Goal: Task Accomplishment & Management: Complete application form

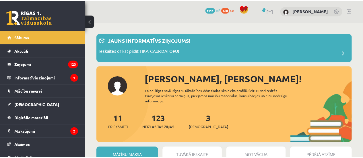
scroll to position [87, 0]
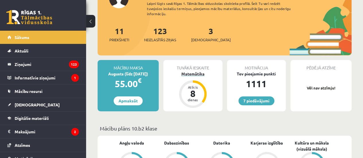
click at [196, 76] on div "Matemātika" at bounding box center [192, 74] width 59 height 6
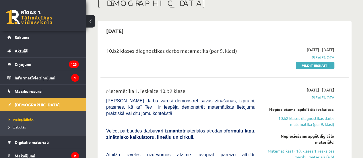
scroll to position [36, 0]
click at [314, 64] on link "Pildīt ieskaiti" at bounding box center [315, 64] width 38 height 7
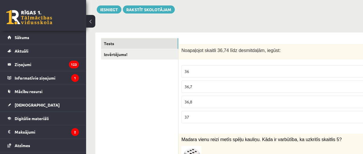
scroll to position [65, 3]
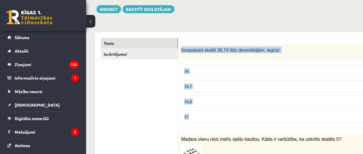
drag, startPoint x: 179, startPoint y: 50, endPoint x: 201, endPoint y: 111, distance: 65.2
click at [201, 111] on div "1p Noapaļojot skaitli 36,74 līdz desmitdaļām, iegūst: 36 36,7 36,8 37" at bounding box center [279, 86] width 203 height 84
copy div "Noapaļojot skaitli 36,74 līdz desmitdaļām, iegūst: 36 36,7 36,8 37"
click at [207, 83] on p "36,7" at bounding box center [279, 86] width 191 height 6
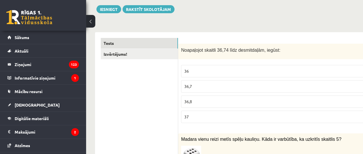
scroll to position [65, 32]
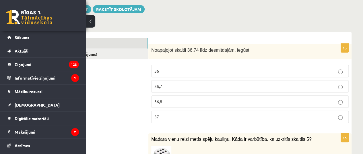
click at [329, 11] on div "0 Stundas 50 Minūtes 52 Sekundes Ieskaite saglabāta! Iesniegt Rakstīt skolotājam" at bounding box center [208, 0] width 286 height 26
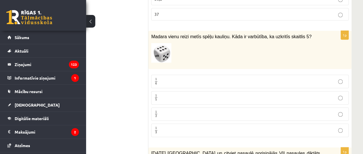
scroll to position [176, 32]
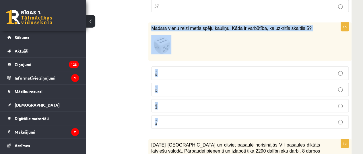
drag, startPoint x: 150, startPoint y: 26, endPoint x: 286, endPoint y: 113, distance: 160.9
click at [286, 113] on div "1p Madara vienu reizi metīs spēļu kauliņu. Kāda ir varbūtība, ka uzkritīs skait…" at bounding box center [249, 77] width 203 height 111
copy div "Madara vienu reizi metīs spēļu kauliņu. Kāda ir varbūtība, ka uzkritīs skaitlis…"
click at [191, 69] on p "1 6 1 6" at bounding box center [249, 72] width 191 height 7
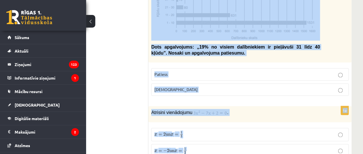
scroll to position [369, 32]
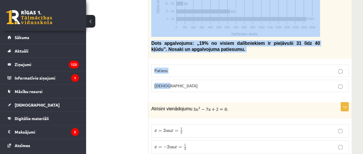
drag, startPoint x: 150, startPoint y: 44, endPoint x: 246, endPoint y: 89, distance: 106.1
click at [246, 89] on div "1p 2021. gada 27. novembrī Latvijā un citviet pasaulē norisinājās VII pasaules …" at bounding box center [249, 20] width 203 height 151
copy div "2021. gada 27. novembrī Latvijā un citviet pasaulē norisinājās VII pasaules dik…"
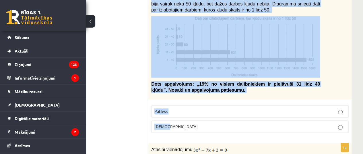
scroll to position [328, 32]
copy div "2021. gada 27. novembrī Latvijā un citviet pasaulē norisinājās VII pasaules dik…"
click at [184, 124] on p "Aplams" at bounding box center [249, 127] width 191 height 6
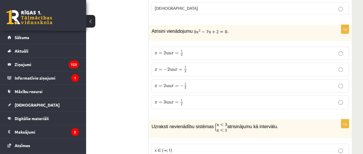
scroll to position [447, 32]
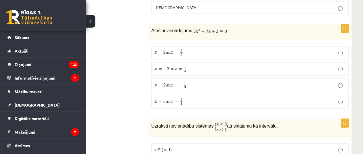
drag, startPoint x: 148, startPoint y: 27, endPoint x: 199, endPoint y: 86, distance: 78.3
click at [258, 28] on p "Atrisini vienādojumu ." at bounding box center [235, 30] width 169 height 7
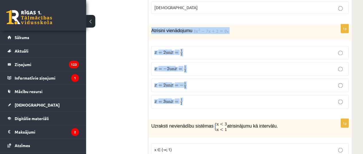
drag, startPoint x: 150, startPoint y: 27, endPoint x: 191, endPoint y: 100, distance: 83.6
click at [191, 100] on div "1p Atrisini vienādojumu . x = 2 un x = 1 3 x = 2 un x = 1 3 x = − 2 un x = 1 3 …" at bounding box center [249, 68] width 203 height 89
copy div "Atrisini vienādojumu . x = 2 un x = 1 3 x = 2 un x = 1 3 x = − 2 un x = 1 3 x =…"
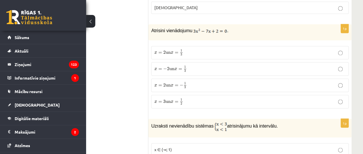
click at [313, 98] on p "x = 3 un x = 1 2 x = 3 un x = 1 2" at bounding box center [249, 101] width 191 height 7
click at [243, 36] on div "Atrisini vienādojumu ." at bounding box center [249, 32] width 203 height 16
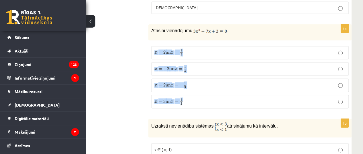
drag, startPoint x: 261, startPoint y: 36, endPoint x: 349, endPoint y: 97, distance: 106.8
click at [349, 97] on div "1p Atrisini vienādojumu . x = 2 un x = 1 3 x = 2 un x = 1 3 x = − 2 un x = 1 3 …" at bounding box center [249, 68] width 203 height 89
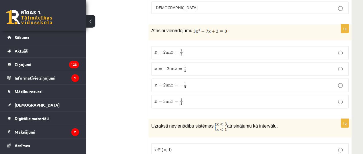
click at [349, 97] on div "1p Atrisini vienādojumu . x = 2 un x = 1 3 x = 2 un x = 1 3 x = − 2 un x = 1 3 …" at bounding box center [249, 68] width 203 height 89
click at [344, 98] on p "x = 3 un x = 1 2 x = 3 un x = 1 2" at bounding box center [249, 101] width 191 height 7
click at [193, 28] on img at bounding box center [210, 31] width 34 height 6
click at [186, 51] on p "x = 2 un x = 1 3 x = 2 un x = 1 3" at bounding box center [249, 52] width 191 height 7
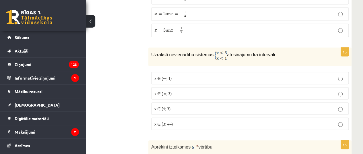
scroll to position [519, 32]
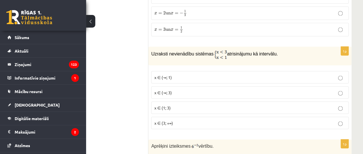
click at [328, 46] on div "Uzraksti nevienādību sistēmas atrisinājumu kā intervālu." at bounding box center [249, 55] width 203 height 19
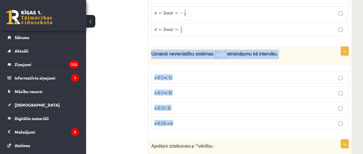
drag, startPoint x: 150, startPoint y: 49, endPoint x: 192, endPoint y: 115, distance: 78.2
click at [192, 115] on div "1p Uzraksti nevienādību sistēmas atrisinājumu kā intervālu. x ∈ (-∞; 1) x ∈ (-∞…" at bounding box center [249, 89] width 203 height 87
copy div "Uzraksti nevienādību sistēmas atrisinājumu kā intervālu. x ∈ (-∞; 1) x ∈ (-∞; 3…"
click at [214, 49] on img at bounding box center [220, 53] width 13 height 9
click at [184, 63] on div "1p Uzraksti nevienādību sistēmas atrisinājumu kā intervālu. x ∈ (-∞; 1) x ∈ (-∞…" at bounding box center [249, 89] width 203 height 87
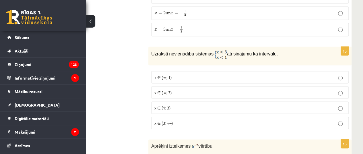
click at [183, 74] on p "x ∈ (-∞; 1)" at bounding box center [249, 77] width 191 height 6
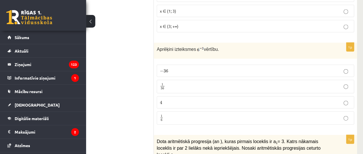
scroll to position [616, 27]
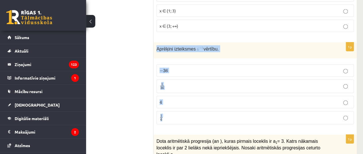
drag, startPoint x: 155, startPoint y: 46, endPoint x: 184, endPoint y: 108, distance: 67.5
click at [184, 108] on div "1p Aprēķini izteiksmes vērtību. − 36 − 36 1 36 1 36 4 4 1 6 1 6" at bounding box center [254, 85] width 203 height 87
copy div "Aprēķini izteiksmes vērtību. − 36 − 36 1 36 1 36 4 4 1 6"
click at [175, 99] on p "4 4" at bounding box center [254, 102] width 191 height 6
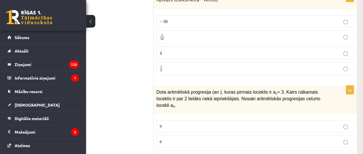
scroll to position [655, 27]
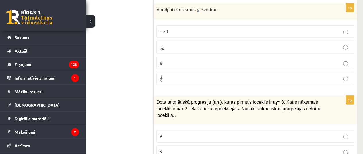
click at [171, 75] on p "1 6 1 6" at bounding box center [254, 78] width 191 height 7
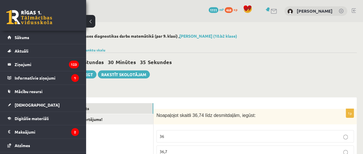
scroll to position [5, 27]
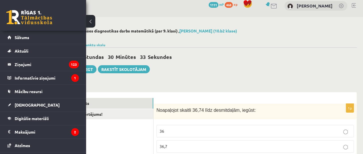
click at [92, 20] on button at bounding box center [90, 21] width 9 height 13
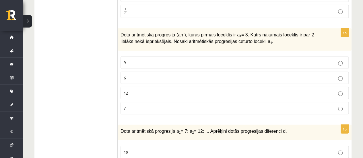
scroll to position [732, 0]
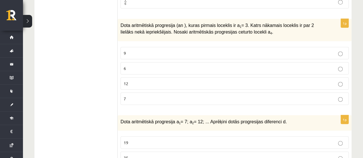
click at [154, 65] on p "6" at bounding box center [235, 68] width 222 height 6
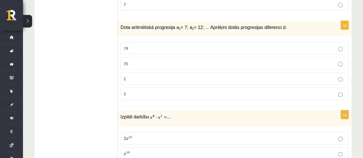
scroll to position [827, 0]
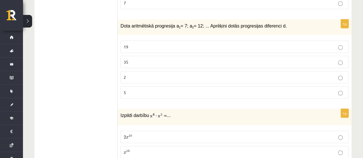
click at [153, 41] on label "19" at bounding box center [234, 47] width 228 height 12
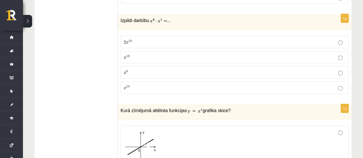
scroll to position [923, 0]
click at [156, 81] on label "x 10 x 10" at bounding box center [234, 87] width 228 height 12
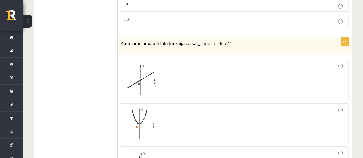
scroll to position [987, 0]
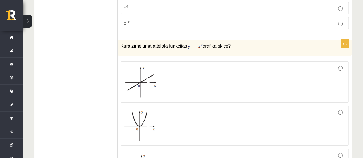
click at [186, 118] on div at bounding box center [235, 126] width 222 height 34
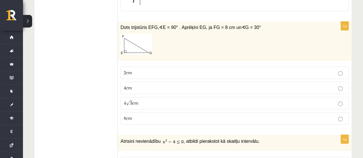
scroll to position [1213, 0]
click at [167, 81] on label "4 c m 4 c m" at bounding box center [234, 87] width 228 height 12
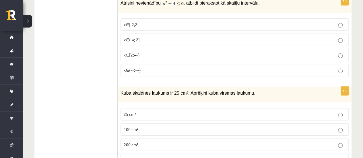
scroll to position [1351, 0]
click at [167, 90] on span "Kuba skaldnes laukums ir 25 cm 2 . Aprēķini kuba virsmas laukumu." at bounding box center [187, 92] width 135 height 5
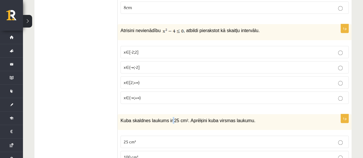
scroll to position [1324, 0]
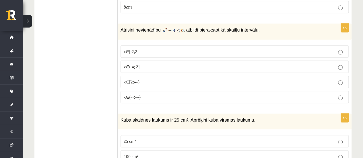
click at [166, 72] on fieldset "x∈[-2;2] x∈(-∞;-2] x∈[2;+∞) x∈(-∞;+∞)" at bounding box center [234, 73] width 228 height 63
click at [149, 48] on p "x∈[-2;2]" at bounding box center [235, 51] width 222 height 6
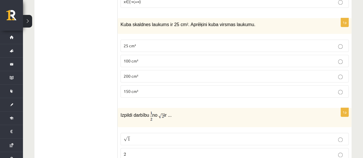
scroll to position [1421, 0]
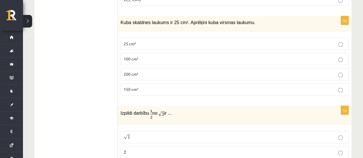
click at [151, 71] on p "200 cm²" at bounding box center [235, 74] width 222 height 6
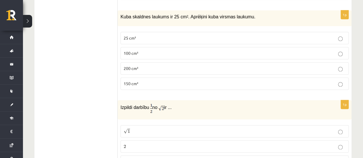
scroll to position [1428, 0]
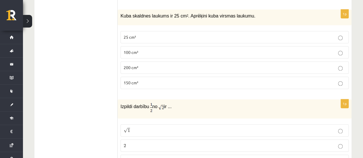
click at [155, 49] on p "100 cm²" at bounding box center [235, 52] width 222 height 6
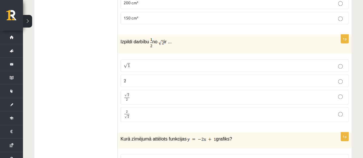
scroll to position [1493, 0]
click at [151, 74] on label "2 2" at bounding box center [234, 80] width 228 height 12
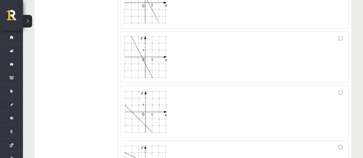
scroll to position [1671, 0]
click at [183, 87] on div at bounding box center [235, 110] width 222 height 46
click at [216, 33] on div at bounding box center [235, 55] width 222 height 45
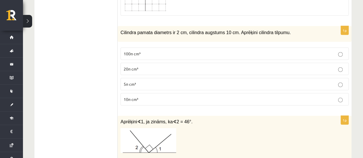
scroll to position [1845, 0]
click at [199, 66] on p "20π cm³" at bounding box center [235, 69] width 222 height 6
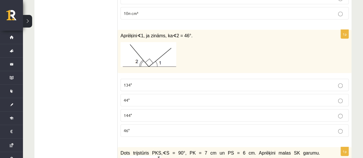
scroll to position [1962, 0]
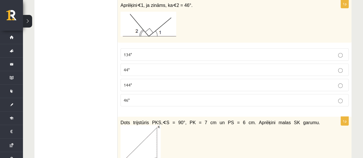
click at [199, 94] on label "46°" at bounding box center [234, 100] width 228 height 12
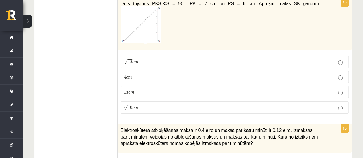
scroll to position [2083, 0]
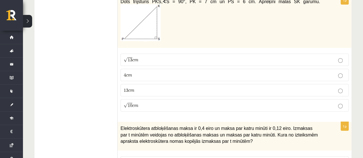
click at [199, 84] on fieldset "√ 13 c m 13 c m 4 c m 4 c m 13 c m 13 c m √ 10 c m 10 c m" at bounding box center [234, 82] width 228 height 63
click at [196, 102] on p "√ 10 c m 10 c m" at bounding box center [235, 105] width 222 height 6
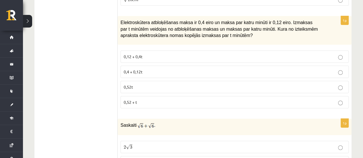
scroll to position [2190, 0]
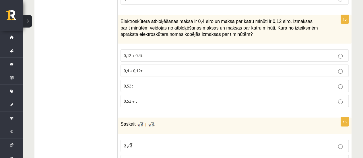
click at [173, 68] on p "0,4 + 0,12t" at bounding box center [235, 71] width 222 height 6
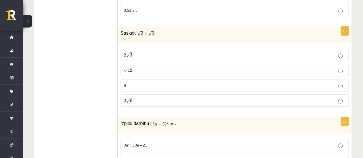
click at [173, 67] on p "√ 12 12" at bounding box center [235, 70] width 222 height 6
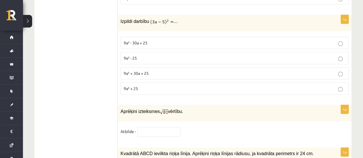
click at [173, 70] on p "9a² + 30a + 25" at bounding box center [235, 73] width 222 height 6
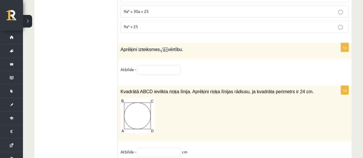
scroll to position [2444, 0]
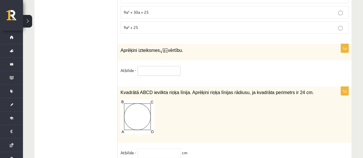
click at [163, 66] on input "text" at bounding box center [158, 71] width 43 height 10
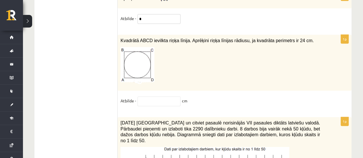
scroll to position [2495, 0]
type input "*"
click at [164, 97] on input "text" at bounding box center [158, 102] width 43 height 10
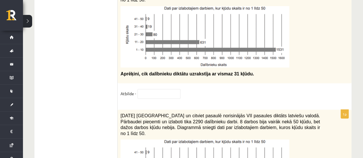
scroll to position [2636, 0]
type input "**"
click at [158, 89] on input "text" at bounding box center [158, 94] width 43 height 10
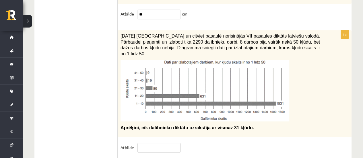
scroll to position [2582, 0]
type input "*"
click at [159, 143] on input "text" at bounding box center [158, 148] width 43 height 10
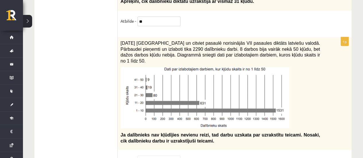
scroll to position [2711, 0]
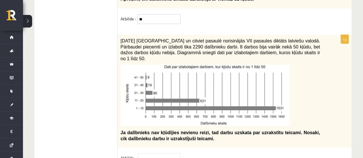
type input "**"
click at [159, 153] on input "text" at bounding box center [158, 158] width 43 height 10
click at [147, 153] on input "text" at bounding box center [158, 158] width 43 height 10
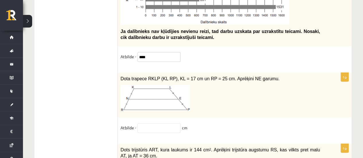
scroll to position [2813, 0]
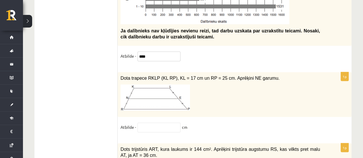
type input "****"
click at [153, 123] on input "text" at bounding box center [158, 128] width 43 height 10
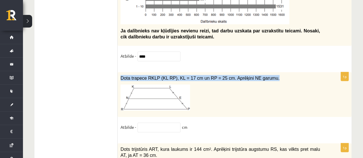
drag, startPoint x: 119, startPoint y: 34, endPoint x: 278, endPoint y: 36, distance: 159.5
click at [278, 72] on div "Dota trapece RKLP (KL RP), KL = 17 cm un RP = 25 cm. Aprēķini NE garumu." at bounding box center [235, 94] width 234 height 45
copy span "Dota trapece RKLP (KL RP), KL = 17 cm un RP = 25 cm. Aprēķini NE garumu."
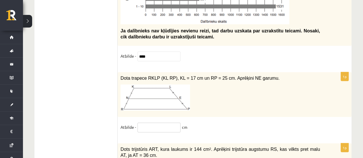
click at [151, 123] on input "text" at bounding box center [158, 128] width 43 height 10
type input "*"
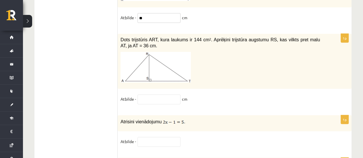
scroll to position [2918, 0]
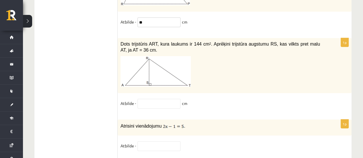
type input "**"
click at [152, 99] on input "text" at bounding box center [158, 104] width 43 height 10
type input "*"
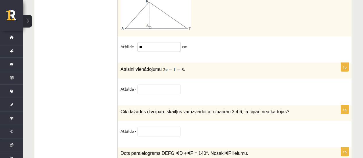
type input "**"
drag, startPoint x: 149, startPoint y: 55, endPoint x: 146, endPoint y: 49, distance: 6.9
click at [146, 85] on fieldset "Atbilde -" at bounding box center [234, 91] width 228 height 12
click at [146, 85] on input "text" at bounding box center [158, 90] width 43 height 10
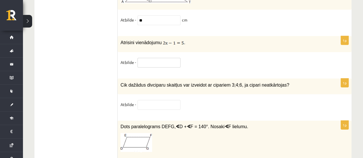
scroll to position [3001, 0]
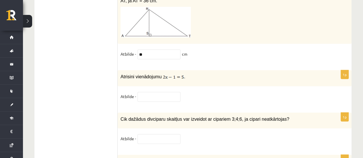
scroll to position [2965, 0]
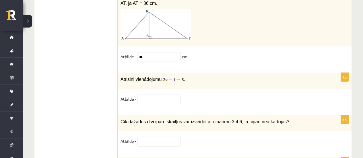
type input "**"
click at [147, 137] on input "text" at bounding box center [158, 142] width 43 height 10
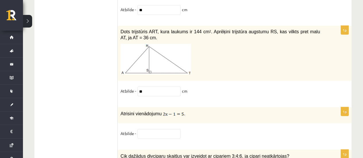
scroll to position [2929, 0]
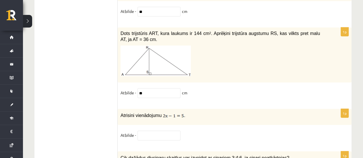
type input "********"
click at [150, 131] on input "text" at bounding box center [158, 136] width 43 height 10
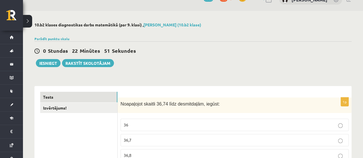
scroll to position [0, 0]
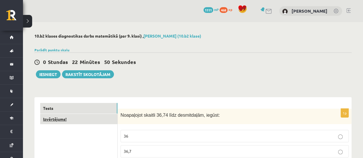
type input "*"
click at [66, 119] on link "Izvērtējums!" at bounding box center [78, 119] width 77 height 11
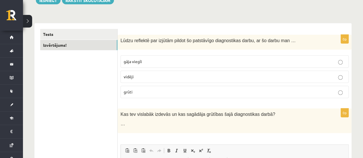
click at [191, 73] on label "vidēji" at bounding box center [234, 77] width 228 height 12
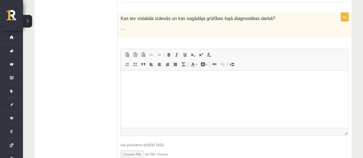
scroll to position [173, 0]
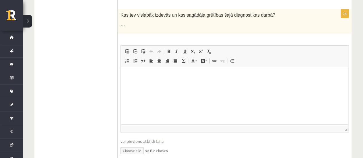
click at [137, 81] on html at bounding box center [234, 75] width 227 height 17
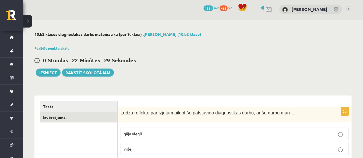
scroll to position [0, 0]
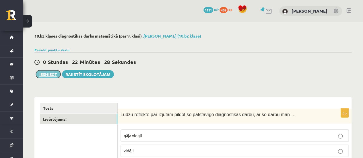
click at [43, 73] on button "Iesniegt" at bounding box center [48, 74] width 25 height 8
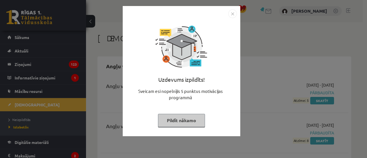
click at [192, 118] on button "Pildīt nākamo" at bounding box center [181, 120] width 47 height 13
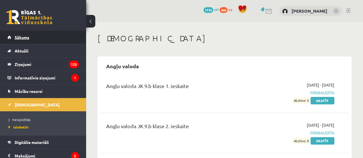
click at [30, 35] on link "Sākums" at bounding box center [42, 37] width 71 height 13
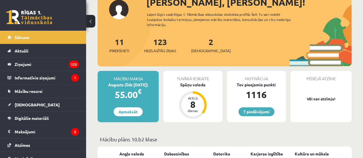
scroll to position [79, 0]
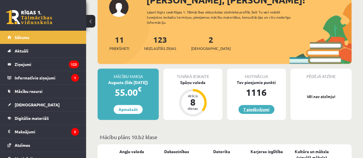
click at [250, 106] on link "7 piedāvājumi" at bounding box center [256, 109] width 36 height 9
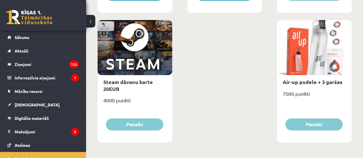
scroll to position [983, 0]
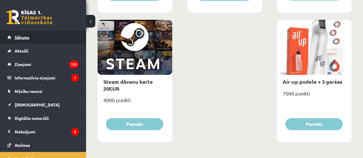
click at [42, 35] on link "Sākums" at bounding box center [42, 37] width 71 height 13
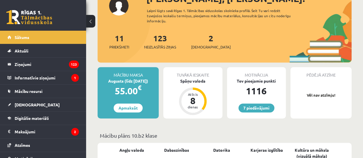
scroll to position [90, 0]
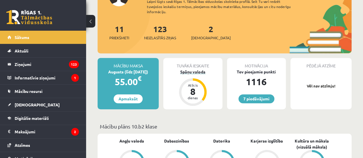
click at [195, 74] on div "Spāņu valoda" at bounding box center [192, 72] width 59 height 6
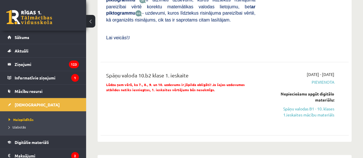
scroll to position [305, 0]
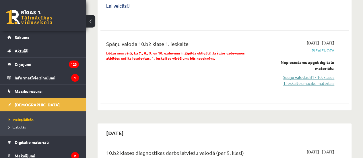
click at [290, 74] on link "Spāņu valodas B1 - 10. klases 1.ieskaites mācību materiāls" at bounding box center [299, 80] width 70 height 12
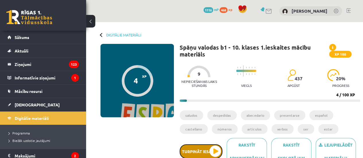
click at [210, 147] on button "Turpināt iesākto" at bounding box center [201, 151] width 43 height 14
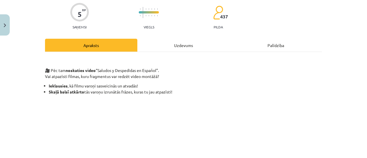
scroll to position [46, 0]
click at [184, 48] on div "Uzdevums" at bounding box center [183, 44] width 92 height 13
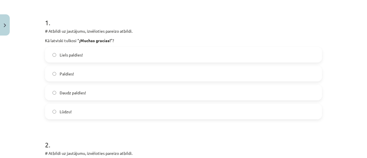
scroll to position [106, 0]
click at [178, 52] on label "Liels paldies!" at bounding box center [184, 54] width 276 height 14
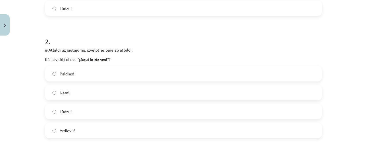
scroll to position [215, 0]
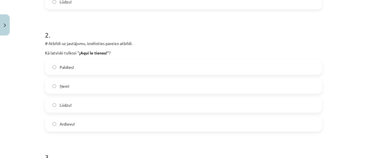
click at [111, 102] on label "Lūdzu!" at bounding box center [184, 105] width 276 height 14
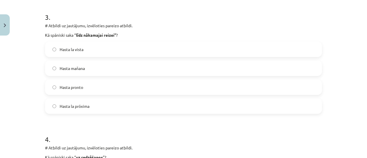
scroll to position [356, 0]
click at [89, 108] on label "Hasta la próxima" at bounding box center [184, 106] width 276 height 14
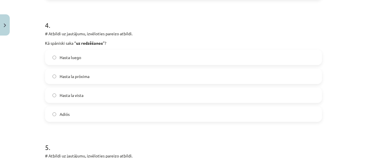
scroll to position [473, 0]
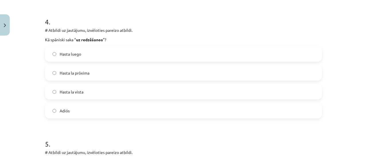
click at [67, 58] on label "Hasta luego" at bounding box center [184, 54] width 276 height 14
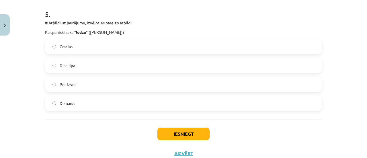
scroll to position [603, 0]
click at [69, 83] on span "Por favor" at bounding box center [68, 84] width 16 height 6
click at [190, 131] on button "Iesniegt" at bounding box center [183, 133] width 52 height 13
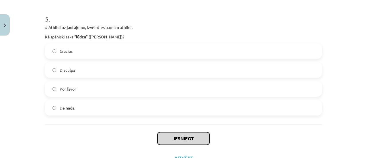
scroll to position [622, 0]
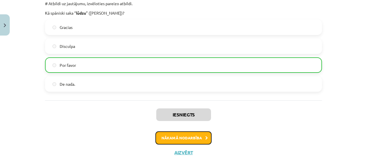
click at [192, 137] on button "Nākamā nodarbība" at bounding box center [183, 137] width 56 height 13
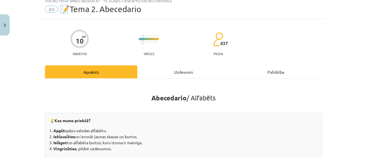
scroll to position [14, 0]
